Goal: Task Accomplishment & Management: Use online tool/utility

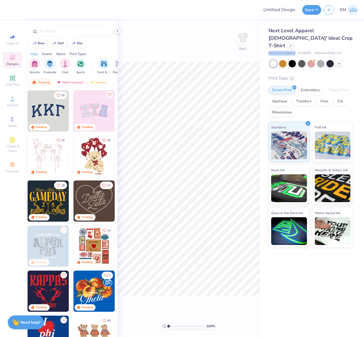
drag, startPoint x: 267, startPoint y: 46, endPoint x: 295, endPoint y: 49, distance: 27.6
click at [296, 46] on div "Next Level Apparel [DEMOGRAPHIC_DATA]' Ideal Crop T-Shirt Next Level Apparel # …" at bounding box center [311, 133] width 104 height 227
copy span "Next Level Apparel"
drag, startPoint x: 265, startPoint y: 47, endPoint x: 311, endPoint y: 46, distance: 45.9
click at [311, 46] on div "Next Level Apparel [DEMOGRAPHIC_DATA]' Ideal Crop T-Shirt Next Level Apparel # …" at bounding box center [311, 133] width 104 height 227
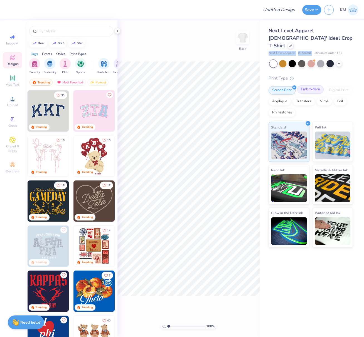
copy div "Next Level Apparel # 1580NL"
click at [11, 101] on circle at bounding box center [12, 100] width 3 height 3
click at [11, 101] on icon at bounding box center [12, 98] width 7 height 7
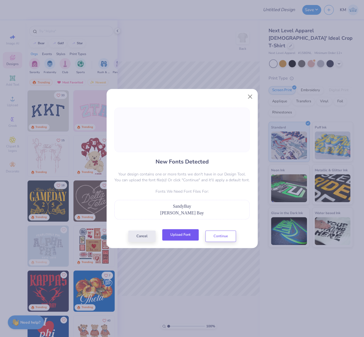
click at [185, 235] on button "Upload Font" at bounding box center [180, 234] width 36 height 11
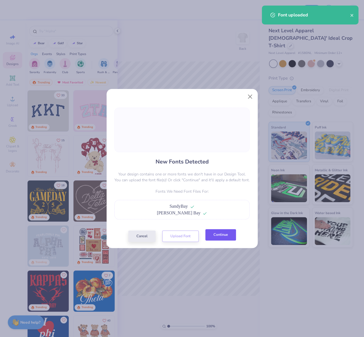
click at [214, 239] on button "Continue" at bounding box center [220, 234] width 31 height 11
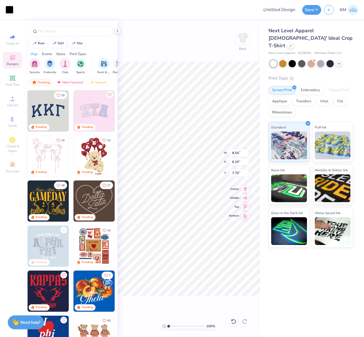
click at [147, 46] on div "100 % Back W 8.54 8.54 " H 6.19 6.19 " Y 7.70 7.70 " Center Middle Top Bottom" at bounding box center [188, 178] width 142 height 317
click at [6, 8] on div at bounding box center [10, 9] width 8 height 8
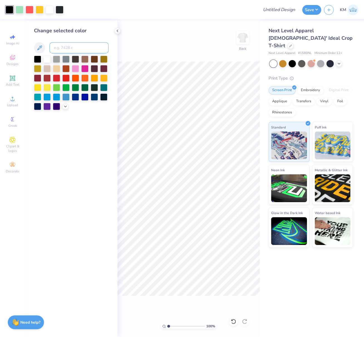
click at [61, 46] on input at bounding box center [78, 47] width 59 height 11
type input "426"
click at [152, 54] on div "100 % Back" at bounding box center [188, 178] width 142 height 317
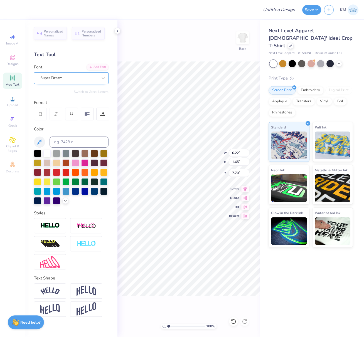
click at [72, 75] on div "Super Dream" at bounding box center [69, 78] width 58 height 9
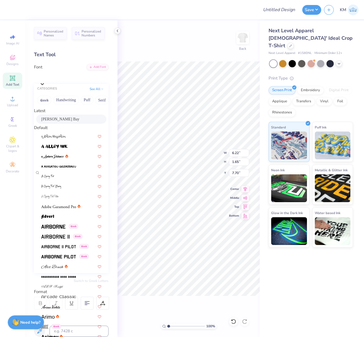
click at [56, 122] on span "[PERSON_NAME] Bay" at bounding box center [60, 119] width 38 height 6
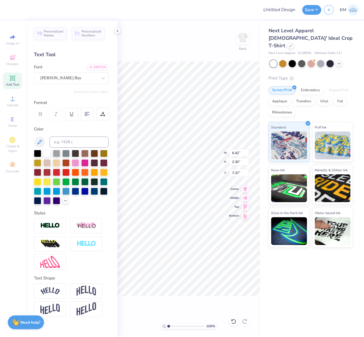
type input "6.42"
type input "2.30"
type input "7.37"
type input "7.48"
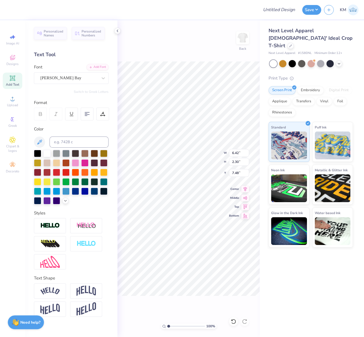
type textarea "KayDee"
type input "13.61"
type input "11.49"
type input "3.00"
click at [11, 105] on span "Upload" at bounding box center [12, 105] width 11 height 4
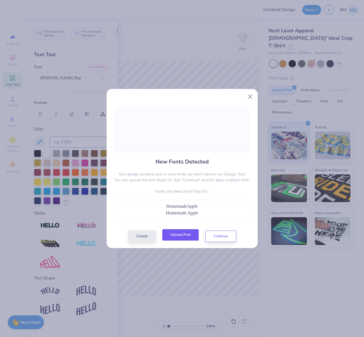
click at [187, 235] on button "Upload Font" at bounding box center [180, 234] width 36 height 11
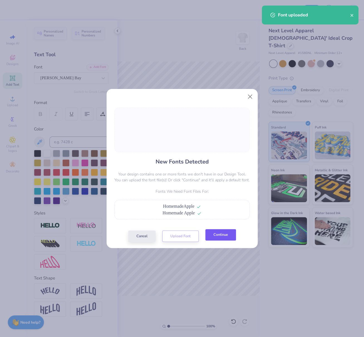
click at [221, 236] on button "Continue" at bounding box center [220, 234] width 31 height 11
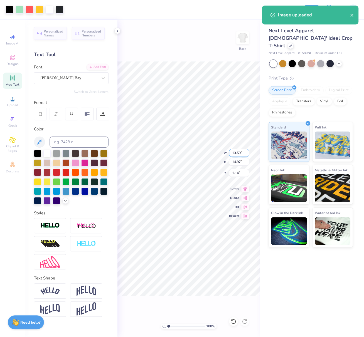
drag, startPoint x: 232, startPoint y: 152, endPoint x: 243, endPoint y: 160, distance: 14.0
click at [242, 155] on input "13.59" at bounding box center [239, 153] width 20 height 8
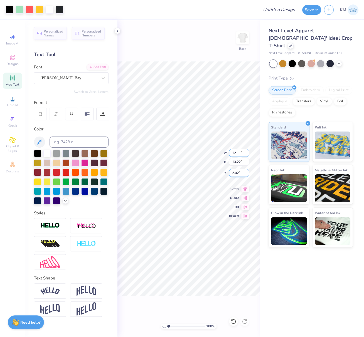
type input "12.00"
type input "13.22"
type input "2.02"
drag, startPoint x: 235, startPoint y: 153, endPoint x: 242, endPoint y: 155, distance: 7.1
click at [242, 154] on input "12.00" at bounding box center [239, 153] width 20 height 8
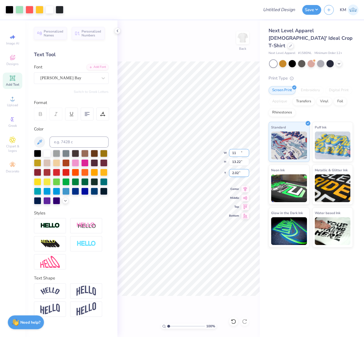
type input "11.00"
type input "12.12"
type input "2.57"
click at [83, 79] on div "Super Dream" at bounding box center [69, 78] width 58 height 9
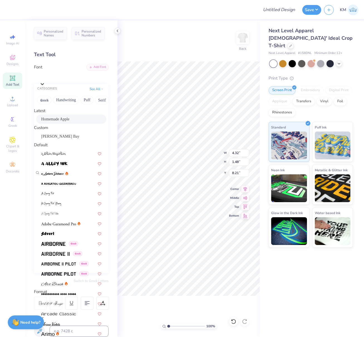
click at [57, 122] on span "Homemade Apple" at bounding box center [55, 119] width 28 height 6
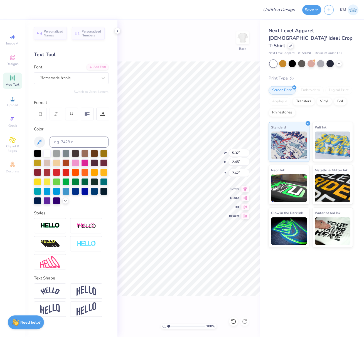
type input "5.37"
type input "2.45"
type input "7.67"
type input "3.92"
type input "1.15"
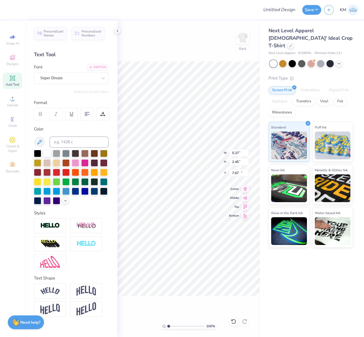
type input "10.31"
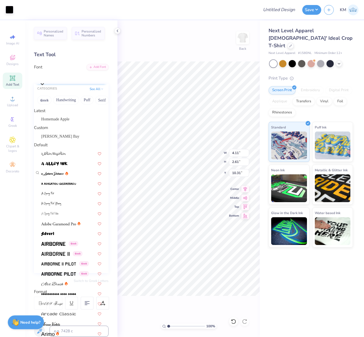
click at [68, 78] on div "Super Dream" at bounding box center [73, 76] width 69 height 9
click at [57, 121] on span "Homemade Apple" at bounding box center [55, 119] width 28 height 6
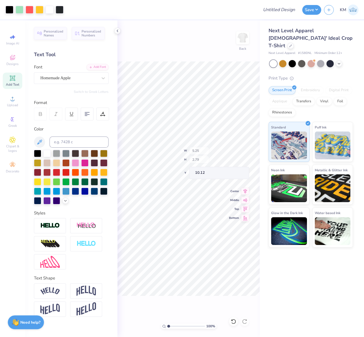
type input "5.25"
type input "2.79"
type input "10.12"
click at [74, 78] on div "Super Dream" at bounding box center [69, 78] width 58 height 9
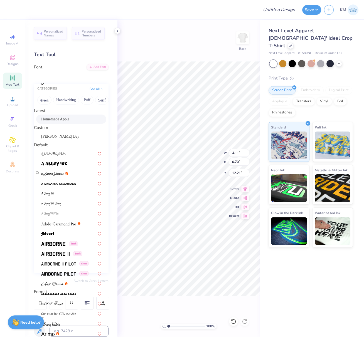
click at [64, 119] on span "Homemade Apple" at bounding box center [55, 119] width 28 height 6
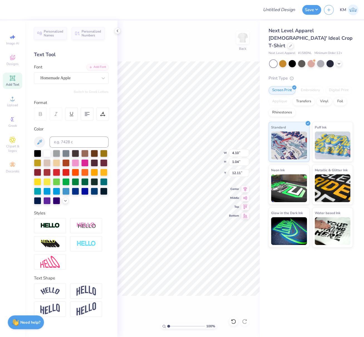
type input "4.10"
type input "1.04"
type input "12.11"
drag, startPoint x: 135, startPoint y: 35, endPoint x: 133, endPoint y: 33, distance: 3.6
click at [135, 34] on div "100 % Back W 4.10 4.10 " H 1.04 1.04 " Y 12.11 12.11 " Center Middle Top Bottom" at bounding box center [188, 178] width 142 height 317
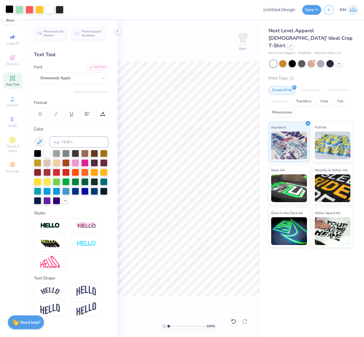
click at [6, 10] on div at bounding box center [10, 9] width 8 height 8
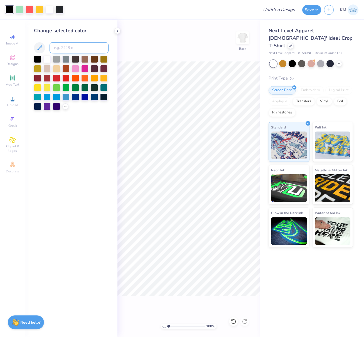
click at [66, 49] on input at bounding box center [78, 47] width 59 height 11
type input "426"
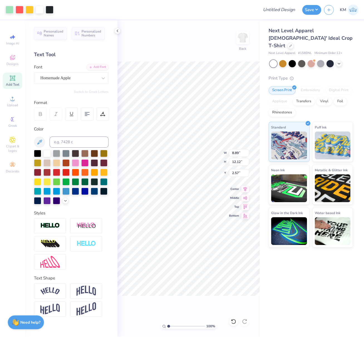
type input "8.89"
type input "12.12"
type input "2.57"
type input "4.10"
type input "1.04"
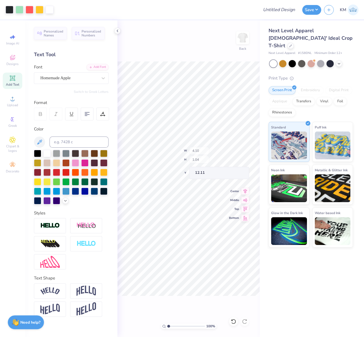
type input "11.98"
type input "11.85"
type input "12.12"
type input "2.57"
drag, startPoint x: 232, startPoint y: 153, endPoint x: 242, endPoint y: 154, distance: 10.3
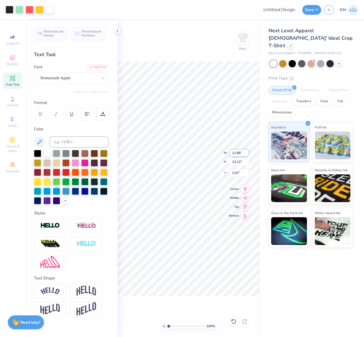
click at [240, 154] on input "11.85" at bounding box center [239, 153] width 20 height 8
type input "11.00"
type input "11.25"
drag, startPoint x: 240, startPoint y: 173, endPoint x: 230, endPoint y: 172, distance: 10.4
click at [230, 172] on input "3.00" at bounding box center [239, 173] width 20 height 8
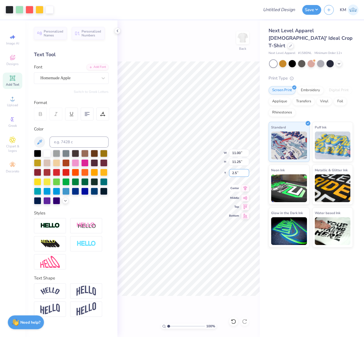
type input "2.50"
click at [245, 188] on icon at bounding box center [245, 188] width 8 height 7
click at [118, 30] on icon at bounding box center [117, 31] width 4 height 4
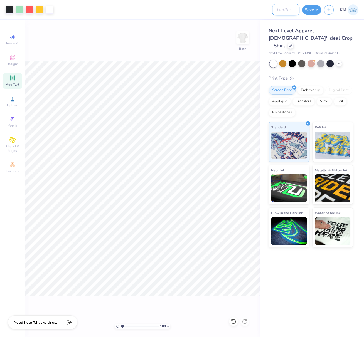
click at [283, 10] on input "Design Title" at bounding box center [285, 9] width 27 height 11
paste input "FPS239516"
type input "FPS239516"
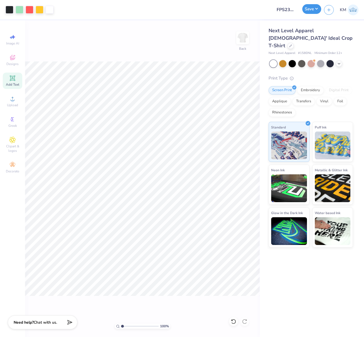
click at [317, 9] on button "Save" at bounding box center [311, 9] width 19 height 10
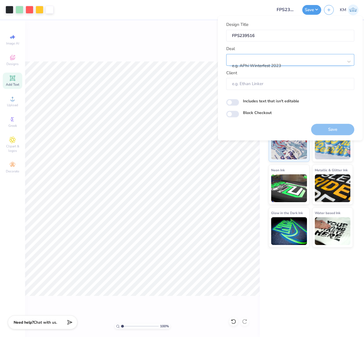
click at [269, 60] on div at bounding box center [287, 59] width 111 height 8
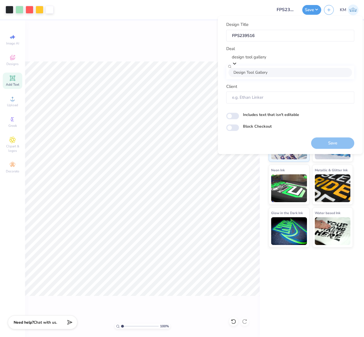
drag, startPoint x: 277, startPoint y: 73, endPoint x: 286, endPoint y: 81, distance: 12.2
click at [277, 73] on div "Design Tool Gallery" at bounding box center [289, 72] width 123 height 9
type input "design tool gallery"
type input "Design Tool Gallery User"
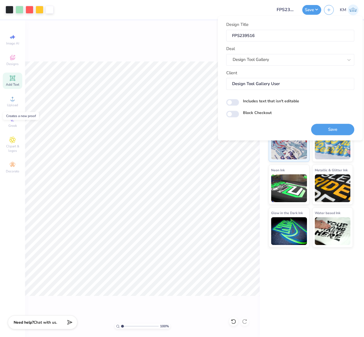
click at [338, 127] on button "Save" at bounding box center [332, 129] width 43 height 11
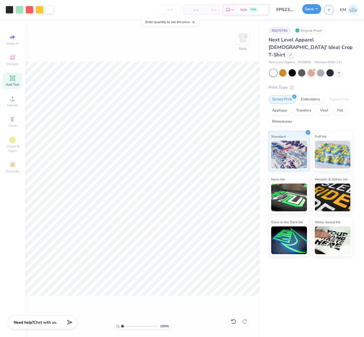
drag, startPoint x: 314, startPoint y: 9, endPoint x: 313, endPoint y: 12, distance: 3.9
click at [314, 9] on button "Save" at bounding box center [311, 9] width 19 height 10
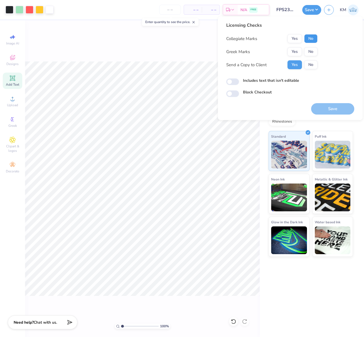
click at [314, 39] on button "No" at bounding box center [310, 38] width 13 height 9
click at [296, 49] on button "Yes" at bounding box center [294, 51] width 14 height 9
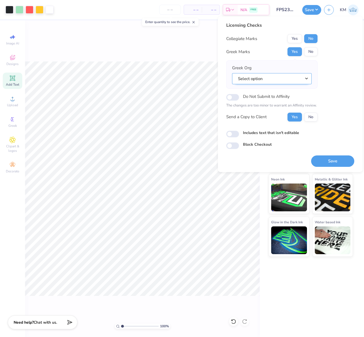
click at [307, 77] on button "Select option" at bounding box center [272, 78] width 80 height 11
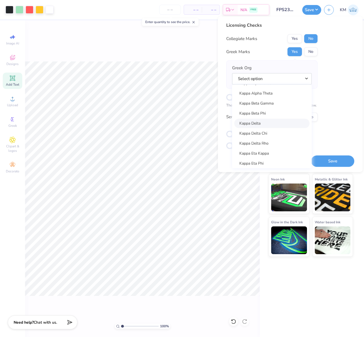
scroll to position [1981, 0]
drag, startPoint x: 269, startPoint y: 130, endPoint x: 273, endPoint y: 135, distance: 5.9
click at [269, 130] on link "Kappa Delta" at bounding box center [271, 131] width 75 height 9
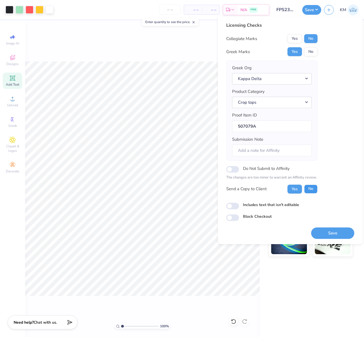
click at [313, 185] on button "No" at bounding box center [310, 188] width 13 height 9
drag, startPoint x: 331, startPoint y: 232, endPoint x: 91, endPoint y: 0, distance: 334.2
click at [331, 232] on button "Save" at bounding box center [332, 232] width 43 height 11
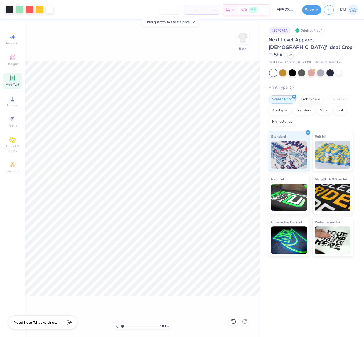
drag, startPoint x: 120, startPoint y: 325, endPoint x: 125, endPoint y: 326, distance: 5.3
click at [125, 326] on input "range" at bounding box center [140, 326] width 38 height 5
click at [130, 327] on input "range" at bounding box center [140, 326] width 38 height 5
click at [127, 326] on input "range" at bounding box center [140, 326] width 38 height 5
click at [126, 326] on input "range" at bounding box center [140, 326] width 38 height 5
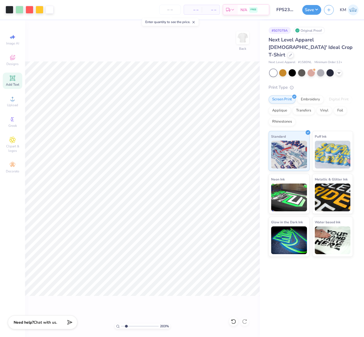
click at [126, 326] on input "range" at bounding box center [140, 326] width 38 height 5
drag, startPoint x: 122, startPoint y: 325, endPoint x: 119, endPoint y: 324, distance: 2.9
click at [119, 324] on div "102 %" at bounding box center [143, 326] width 56 height 5
type input "1"
